Goal: Task Accomplishment & Management: Complete application form

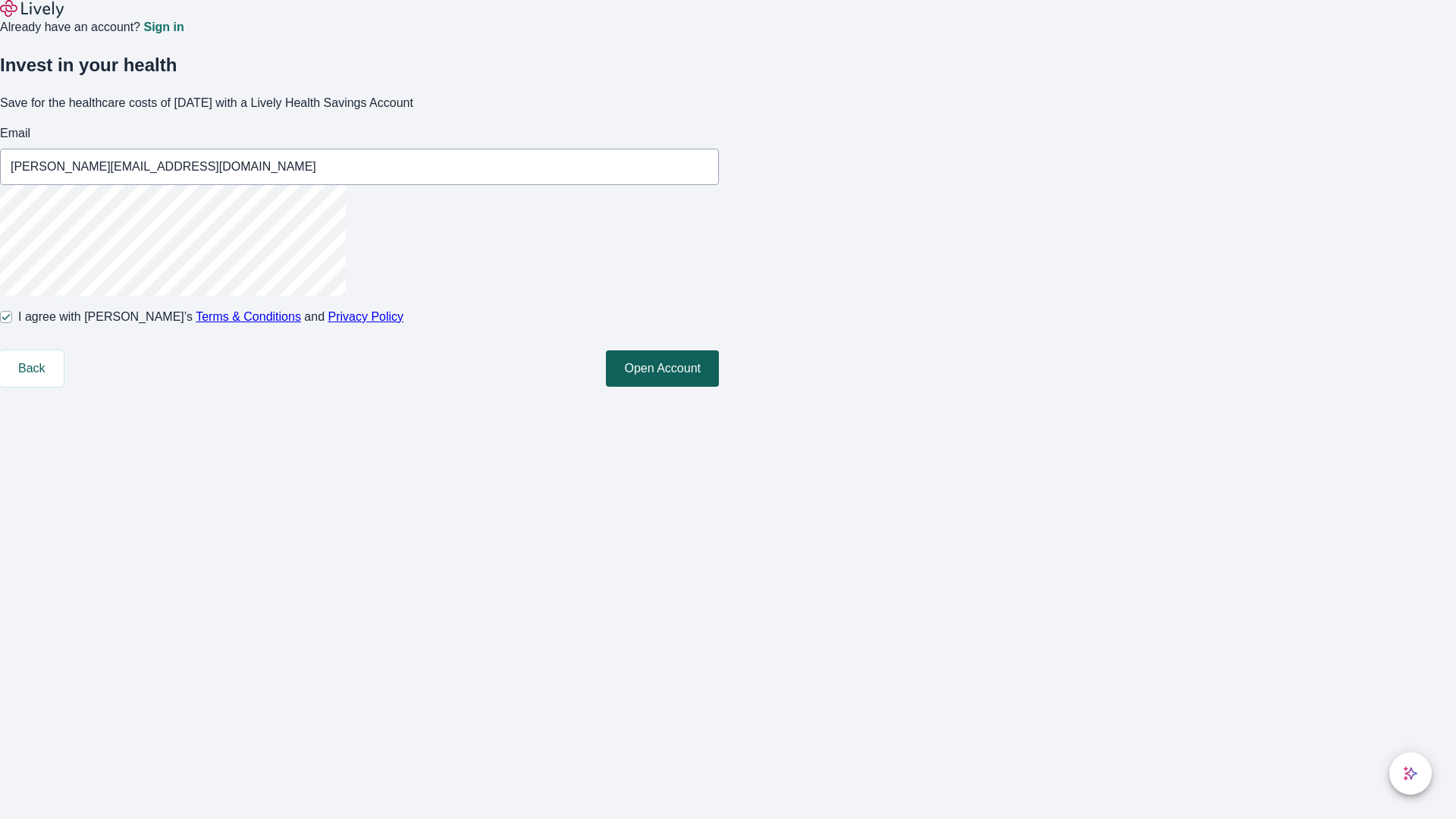
click at [719, 387] on button "Open Account" at bounding box center [662, 368] width 113 height 37
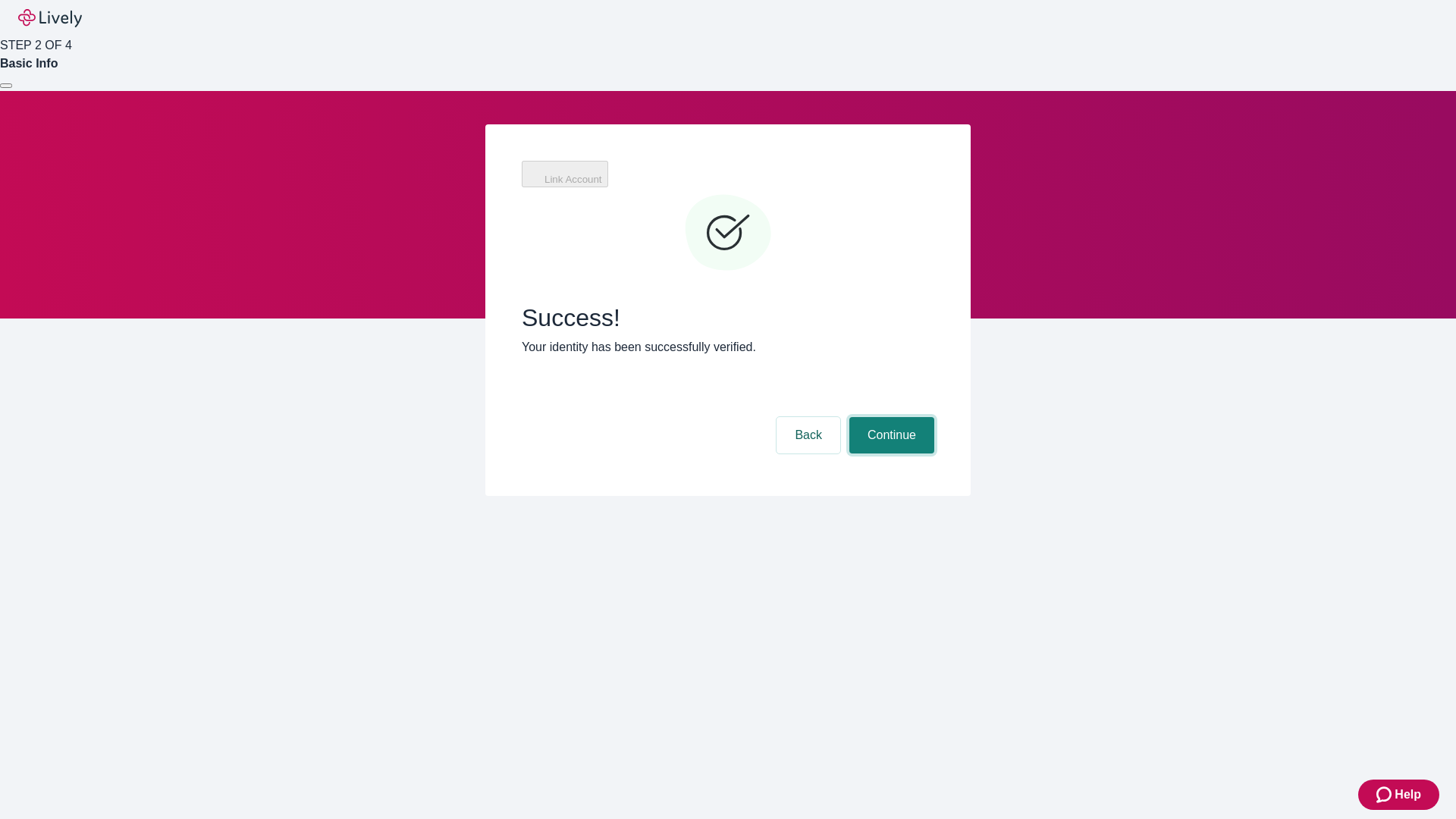
click at [890, 417] on button "Continue" at bounding box center [892, 435] width 85 height 37
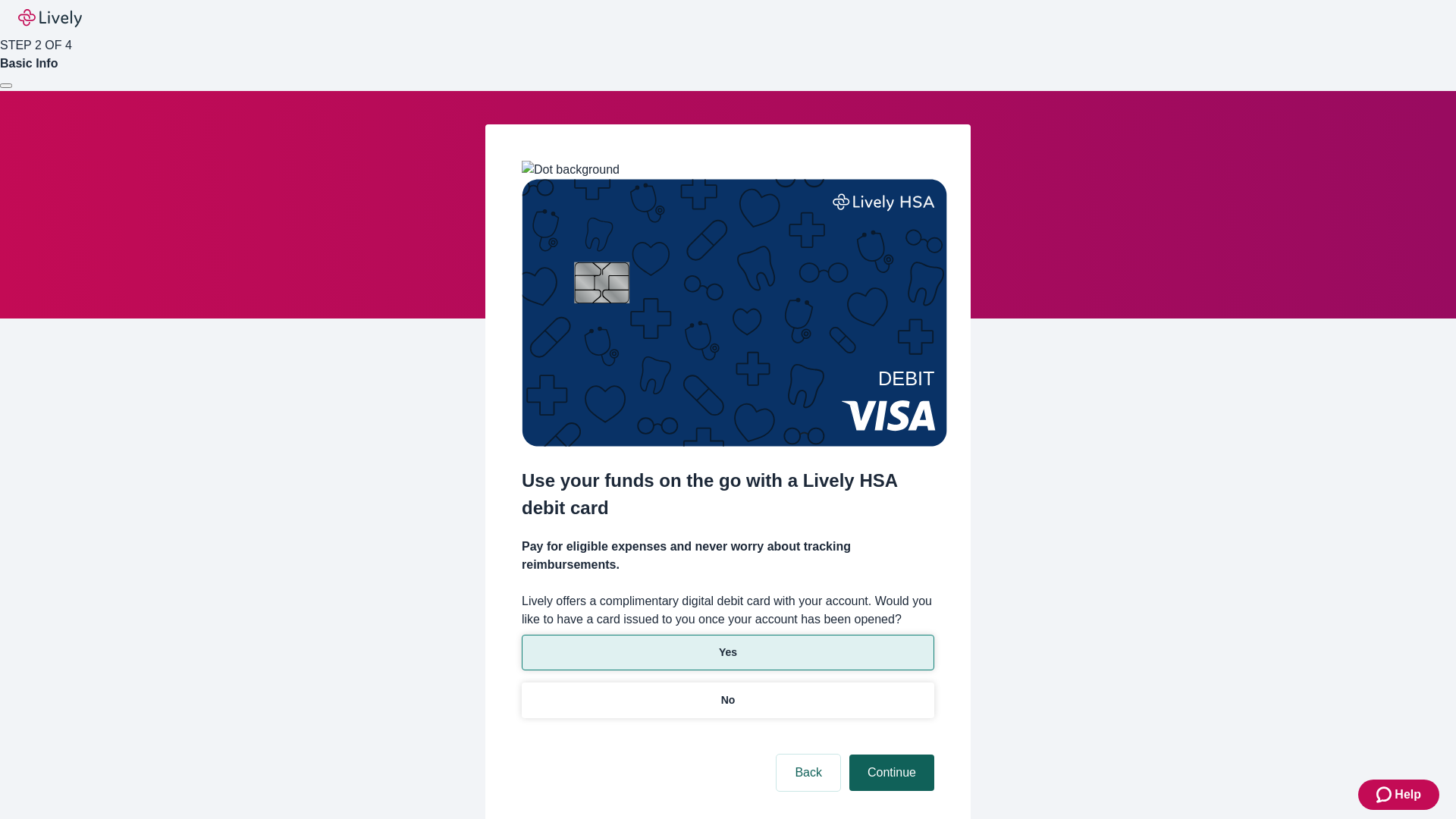
click at [727, 645] on p "Yes" at bounding box center [727, 652] width 18 height 16
click at [890, 754] on button "Continue" at bounding box center [892, 772] width 85 height 37
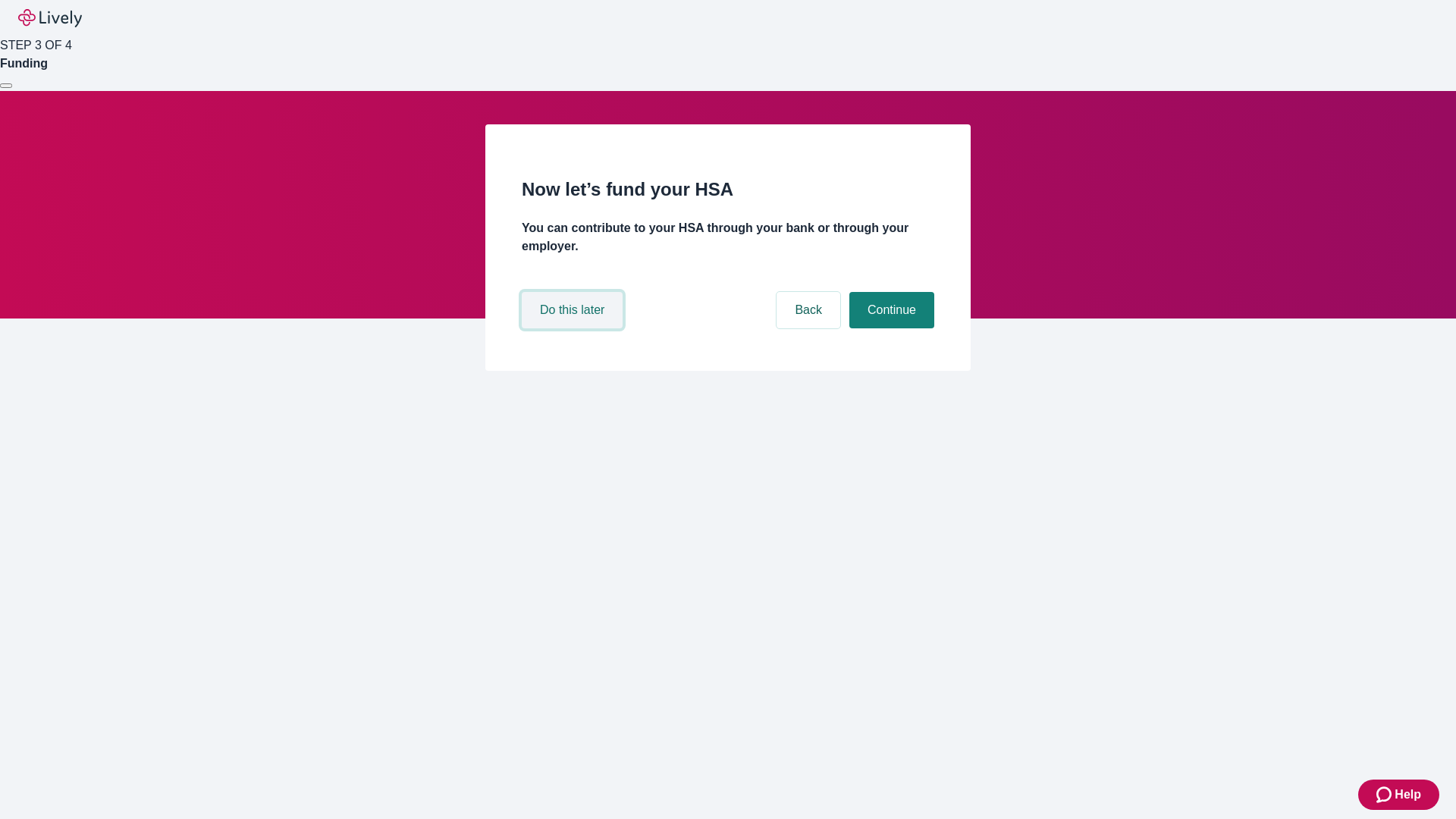
click at [574, 328] on button "Do this later" at bounding box center [572, 310] width 101 height 37
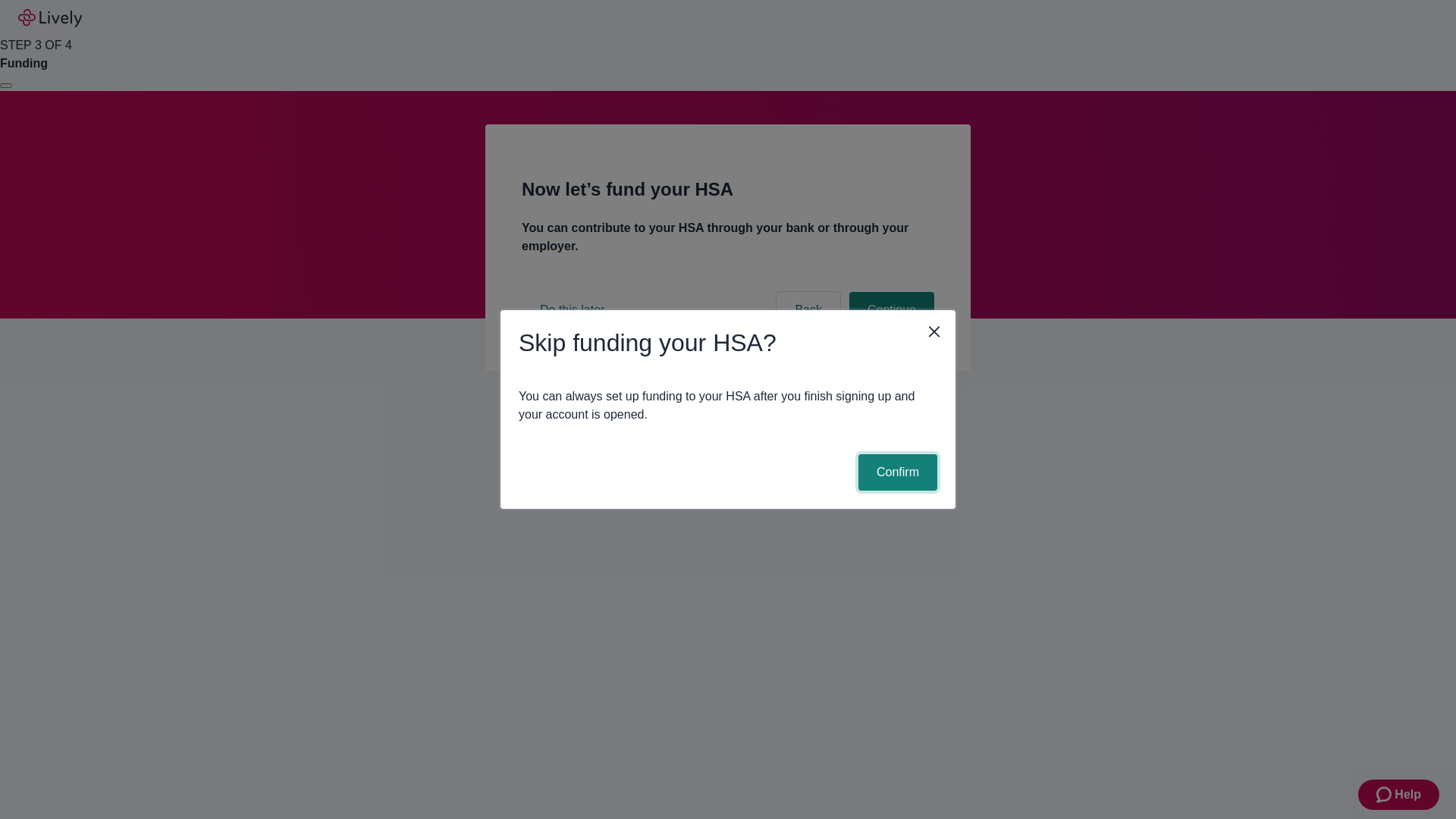
click at [896, 473] on button "Confirm" at bounding box center [897, 472] width 79 height 37
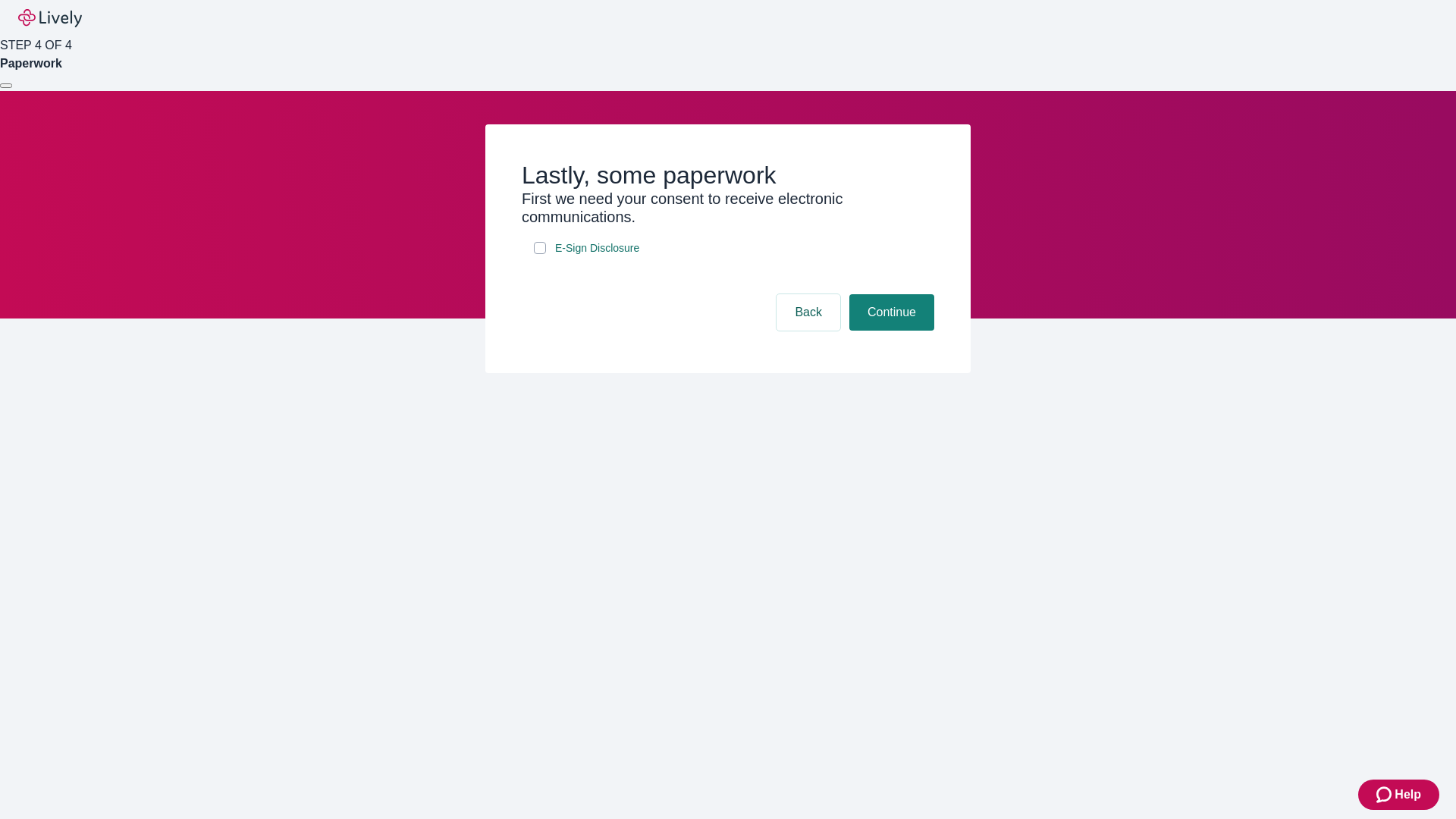
click at [540, 254] on input "E-Sign Disclosure" at bounding box center [540, 247] width 12 height 12
checkbox input "true"
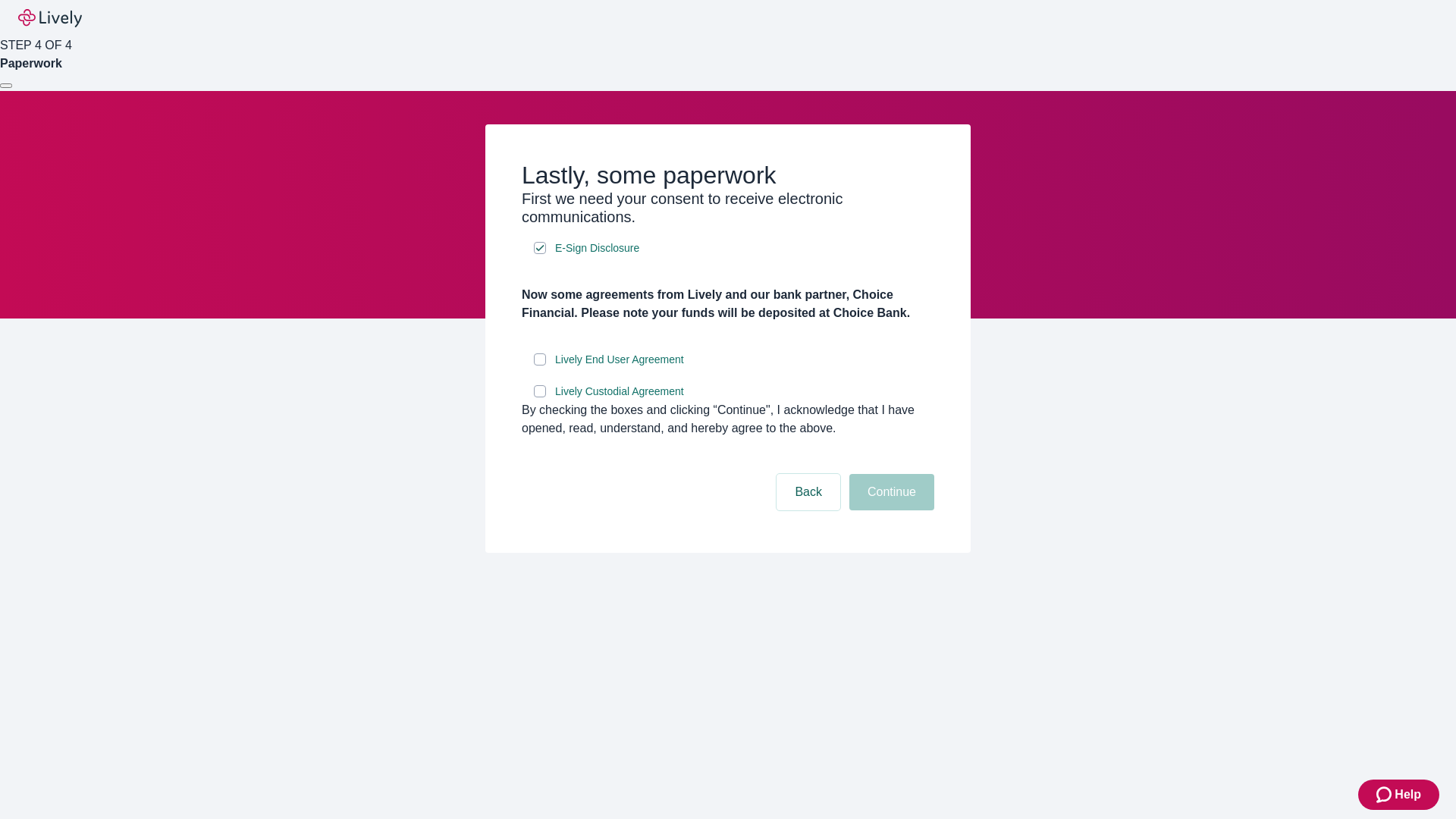
click at [540, 366] on input "Lively End User Agreement" at bounding box center [540, 360] width 12 height 12
checkbox input "true"
click at [540, 397] on input "Lively Custodial Agreement" at bounding box center [540, 391] width 12 height 12
checkbox input "true"
click at [890, 510] on button "Continue" at bounding box center [892, 492] width 85 height 37
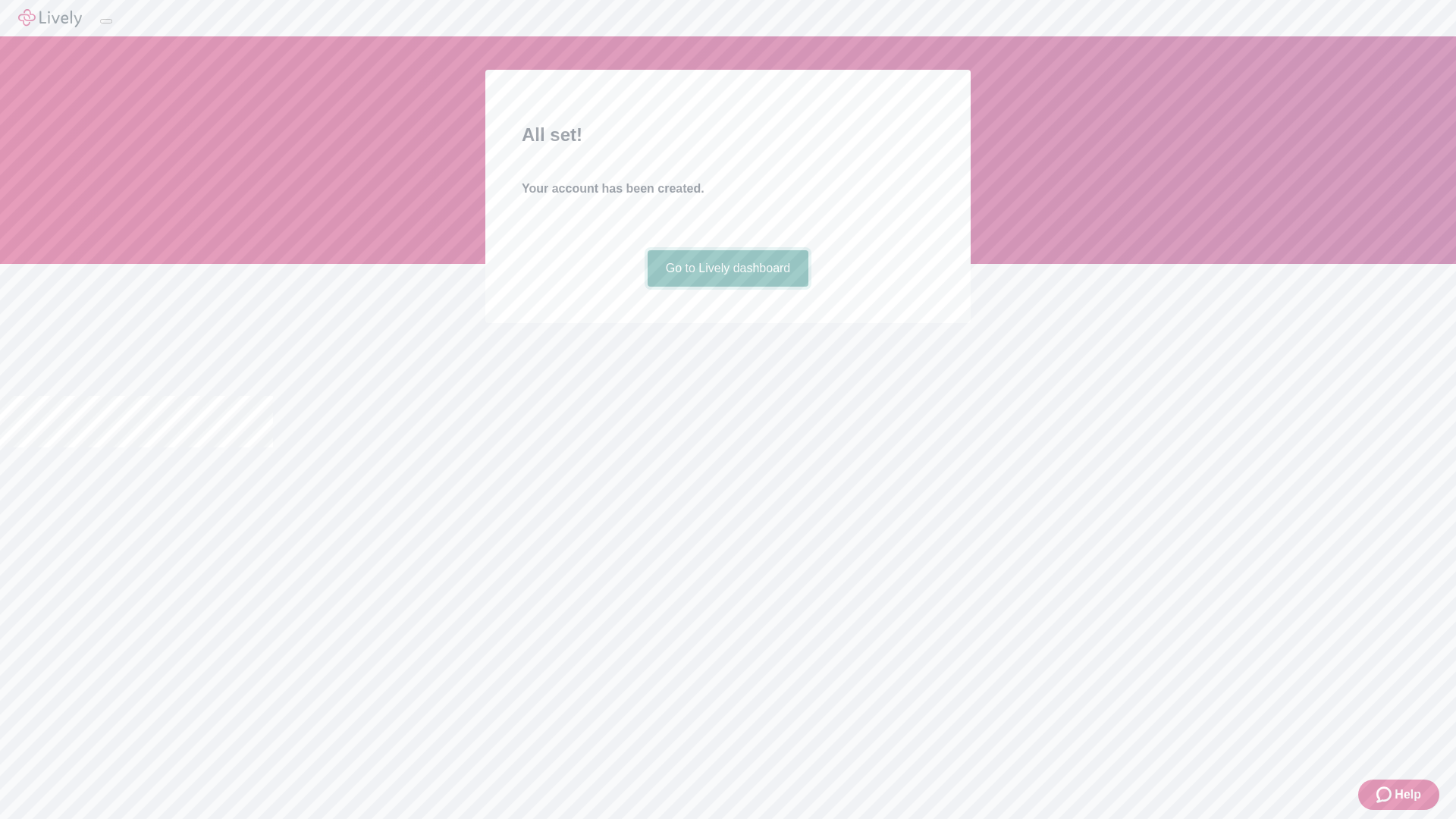
click at [727, 287] on link "Go to Lively dashboard" at bounding box center [729, 268] width 162 height 37
